Goal: Task Accomplishment & Management: Complete application form

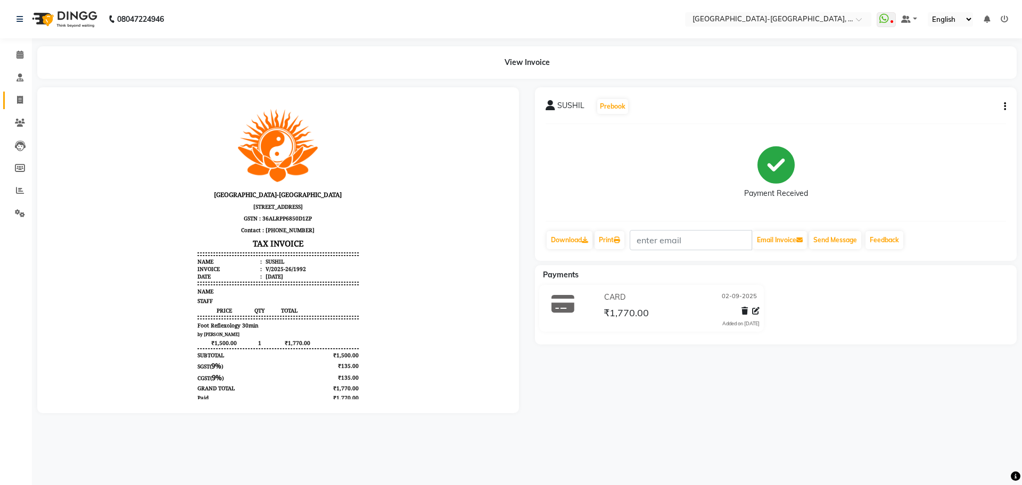
drag, startPoint x: 22, startPoint y: 92, endPoint x: 18, endPoint y: 110, distance: 18.6
click at [21, 93] on link "Invoice" at bounding box center [16, 101] width 26 height 18
select select "service"
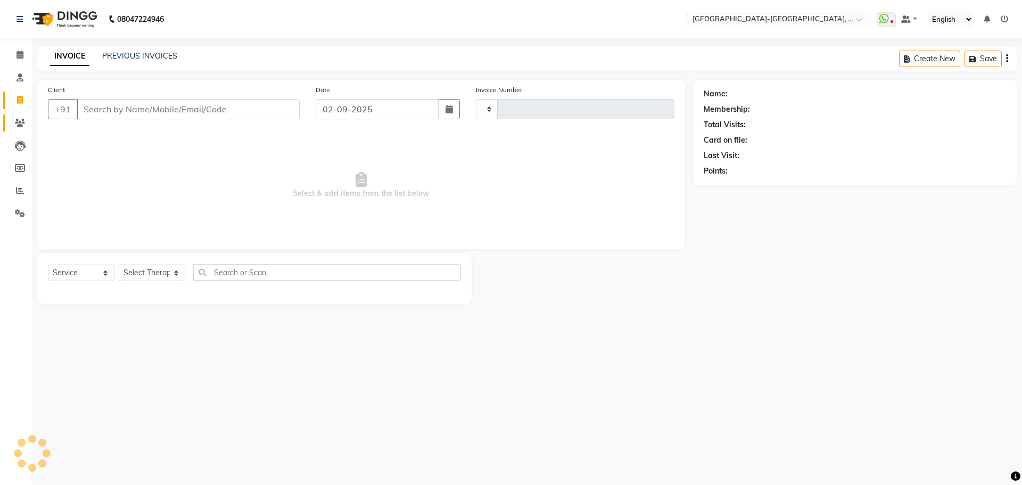
type input "1993"
select select "5851"
drag, startPoint x: 170, startPoint y: 117, endPoint x: 355, endPoint y: 69, distance: 191.8
click at [183, 113] on input "Client" at bounding box center [188, 109] width 223 height 20
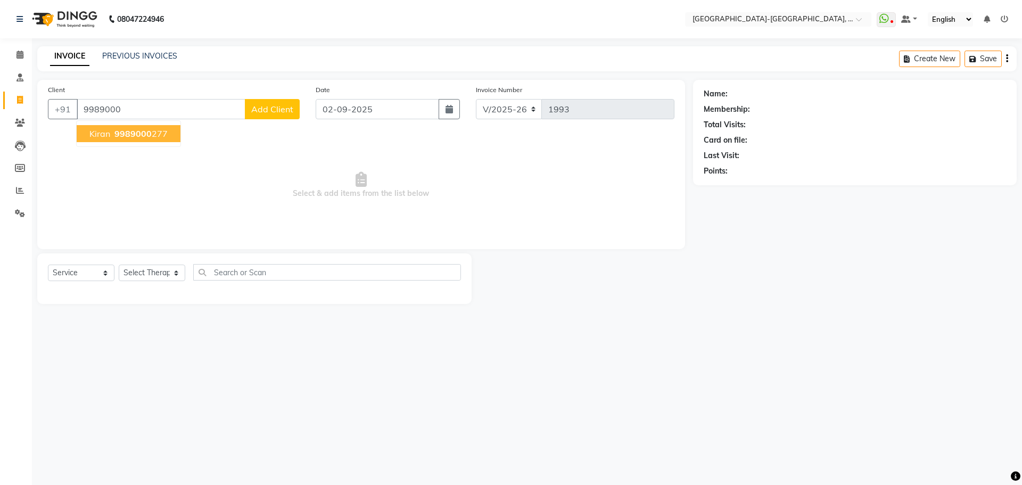
click at [130, 138] on span "9989000" at bounding box center [132, 133] width 37 height 11
type input "9989000277"
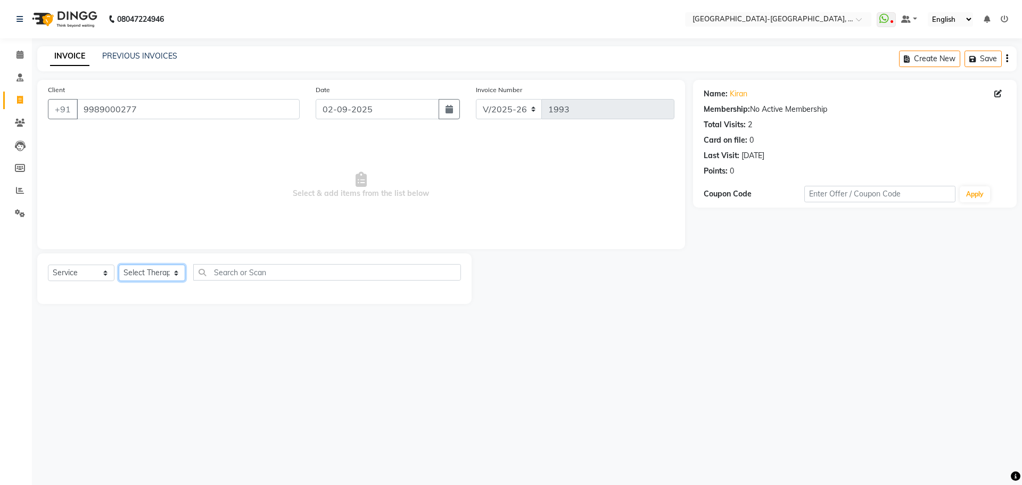
click at [161, 280] on select "Select Therapist Adakho Bone Hridziia Hriidziio Iris Katene Kholu Mayio Mohit M…" at bounding box center [152, 272] width 67 height 16
select select "49851"
click at [119, 264] on select "Select Therapist Adakho Bone Hridziia Hriidziio Iris Katene Kholu Mayio Mohit M…" at bounding box center [152, 272] width 67 height 16
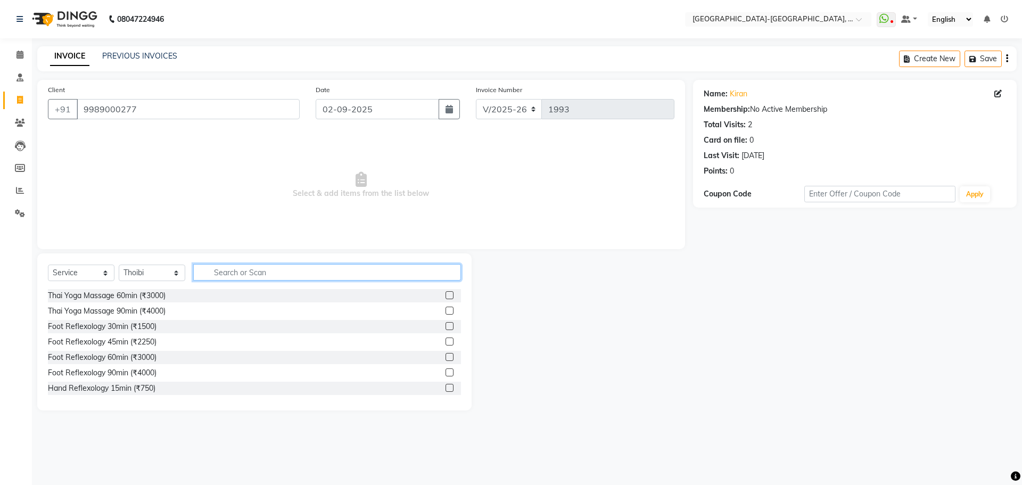
click at [222, 272] on input "text" at bounding box center [327, 272] width 268 height 16
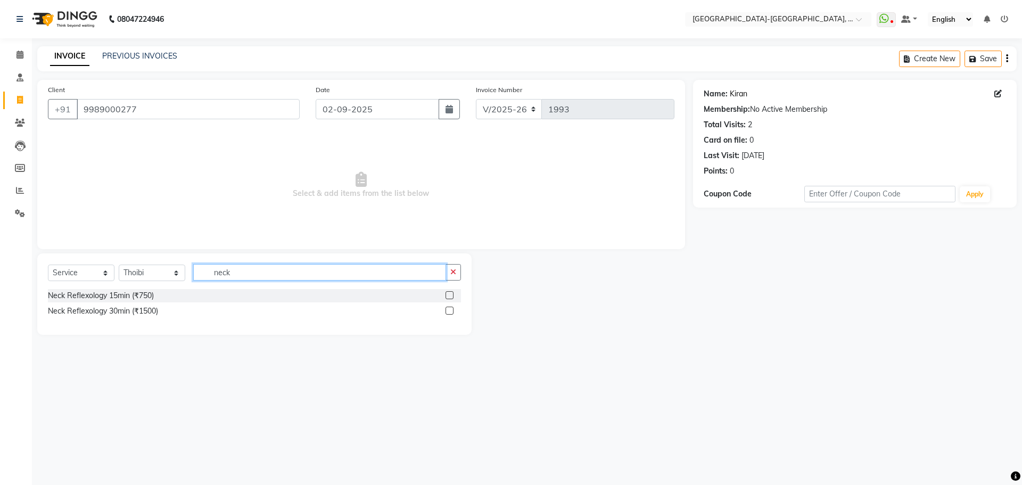
type input "neck"
click at [738, 89] on link "Kiran" at bounding box center [739, 93] width 18 height 11
